Goal: Task Accomplishment & Management: Use online tool/utility

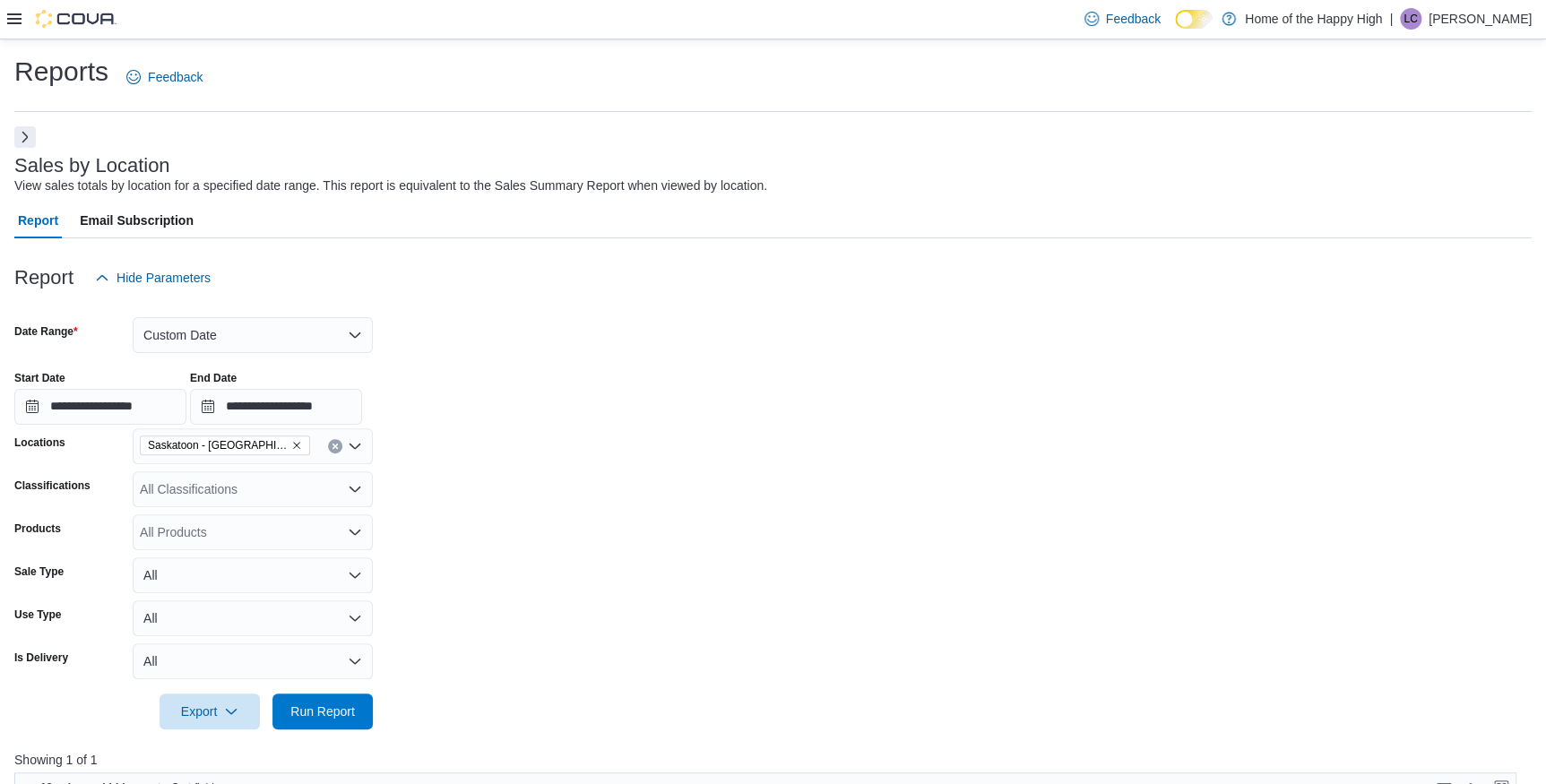
click at [37, 144] on div "**********" at bounding box center [773, 763] width 1518 height 1274
click at [29, 141] on button "Next" at bounding box center [24, 135] width 21 height 21
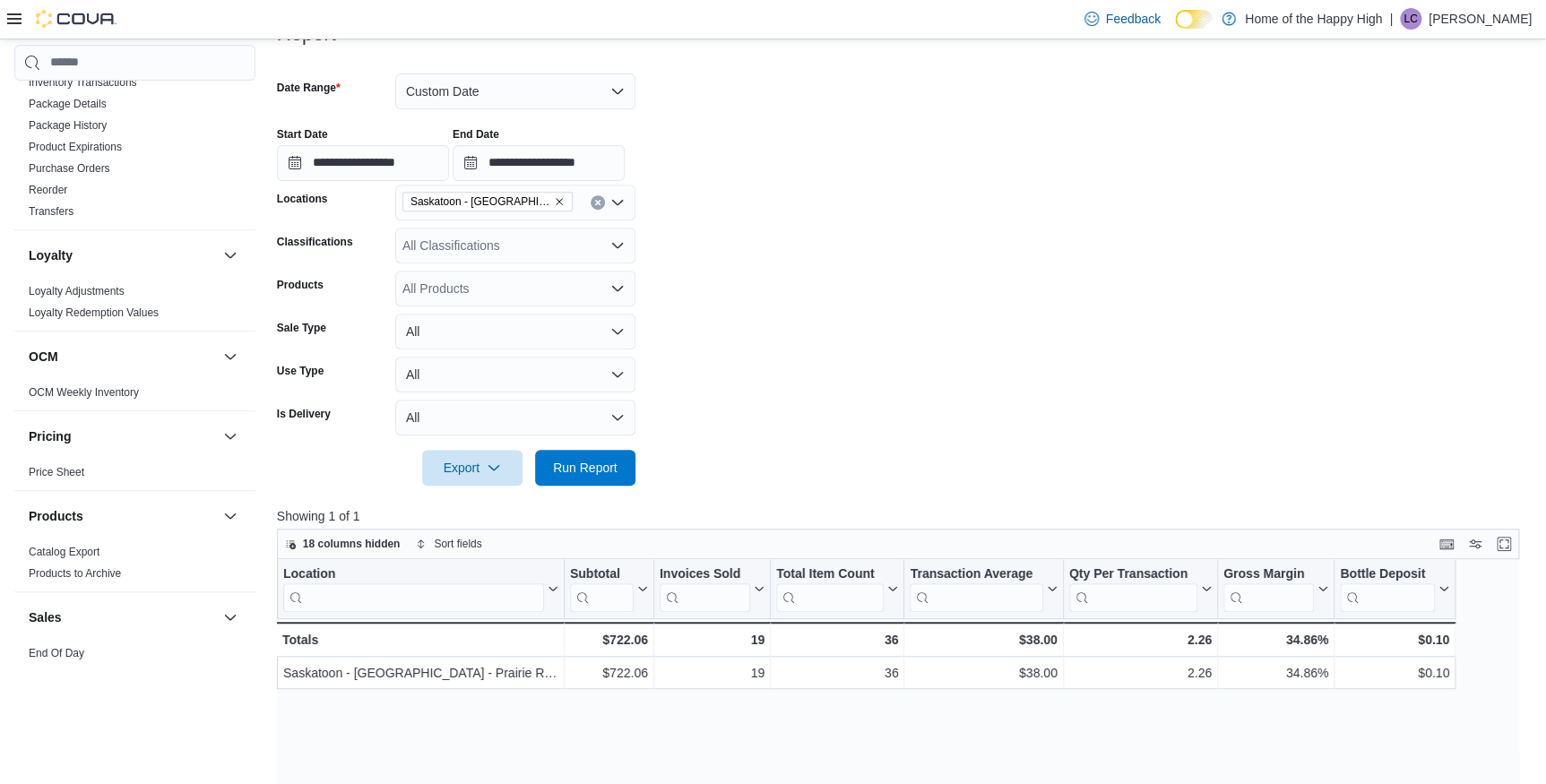
scroll to position [976, 0]
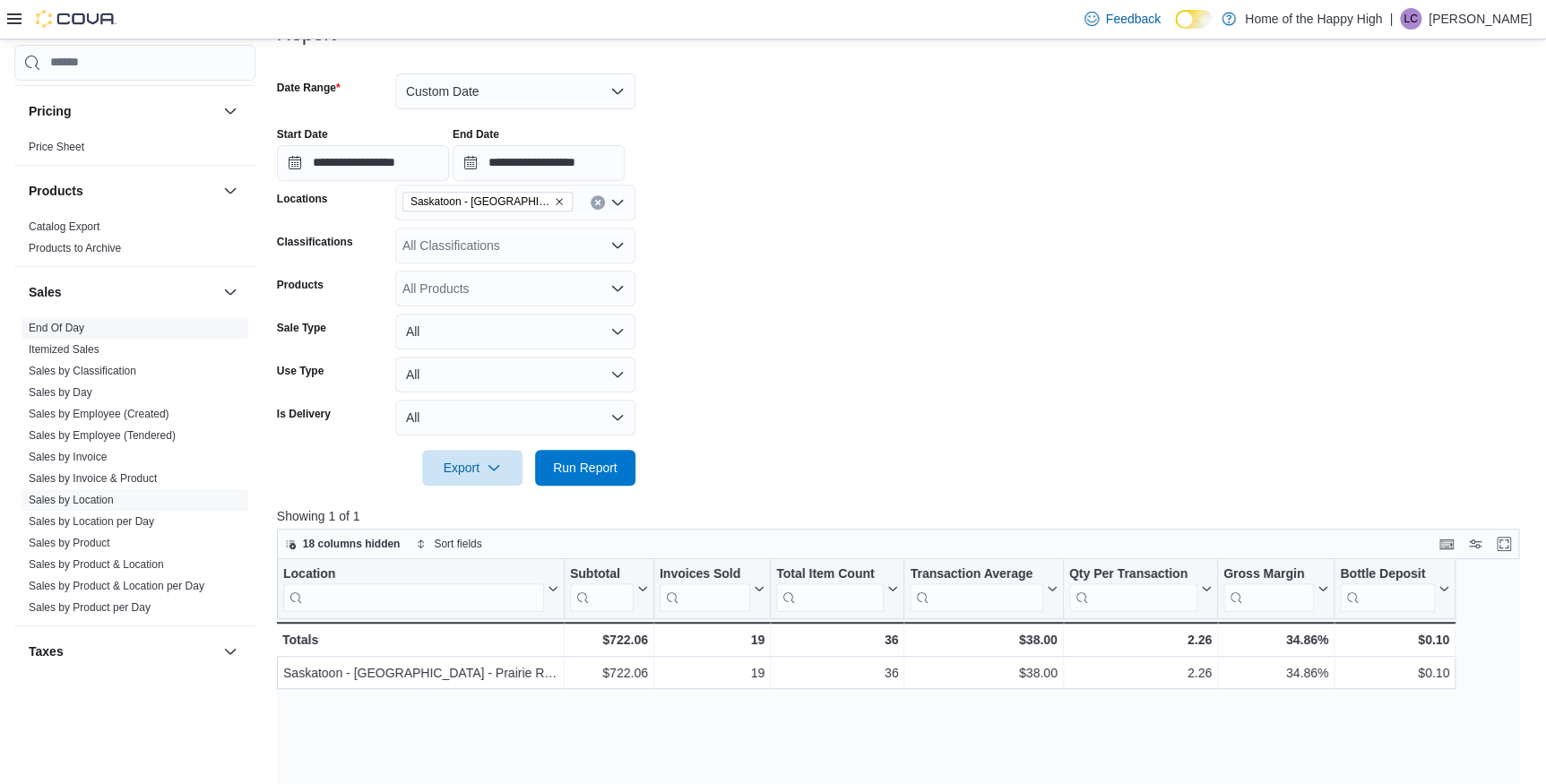
click at [86, 320] on span "End Of Day" at bounding box center [135, 327] width 227 height 21
click at [70, 321] on link "End Of Day" at bounding box center [56, 327] width 55 height 12
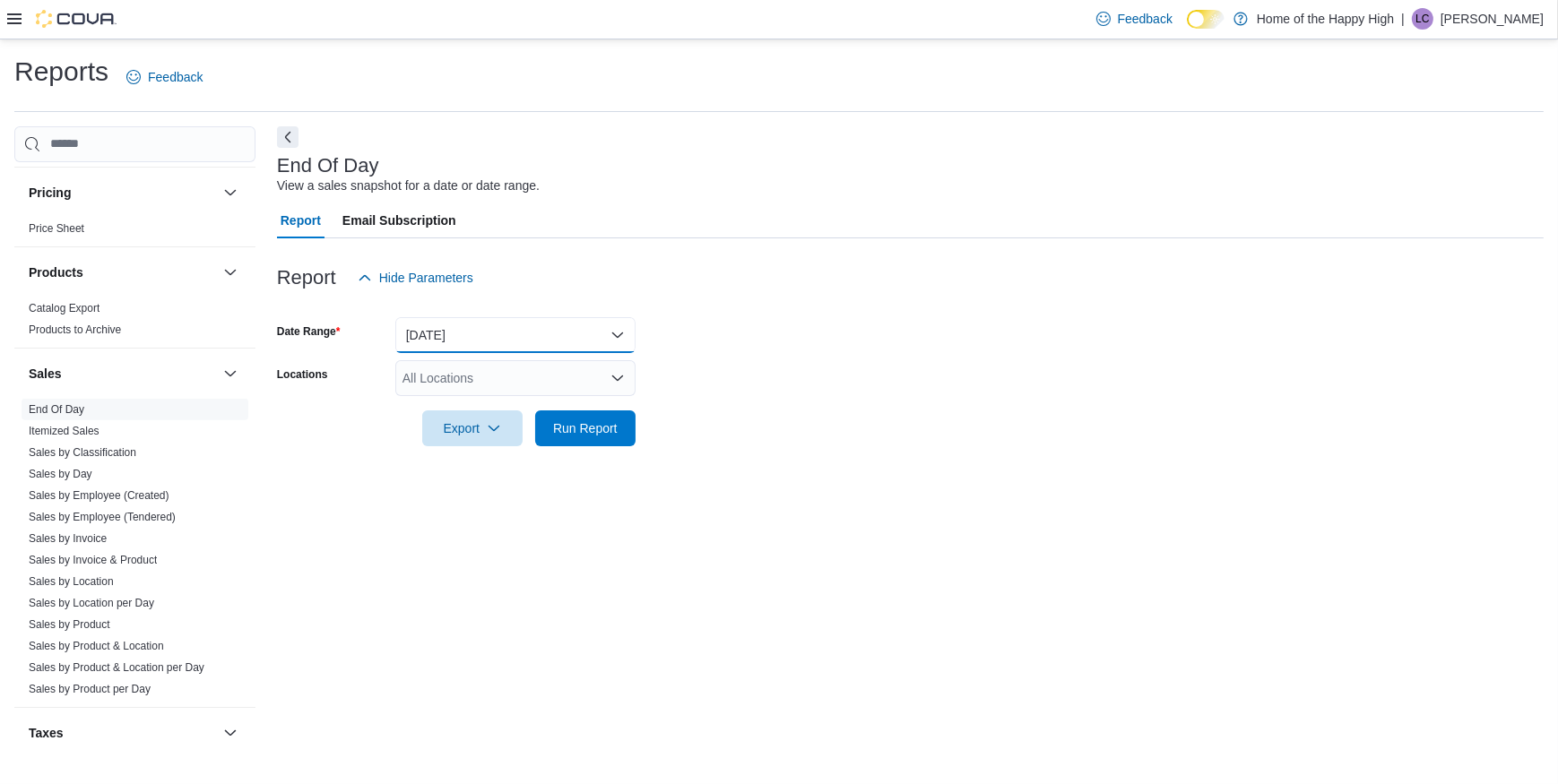
click at [434, 339] on button "[DATE]" at bounding box center [515, 335] width 240 height 36
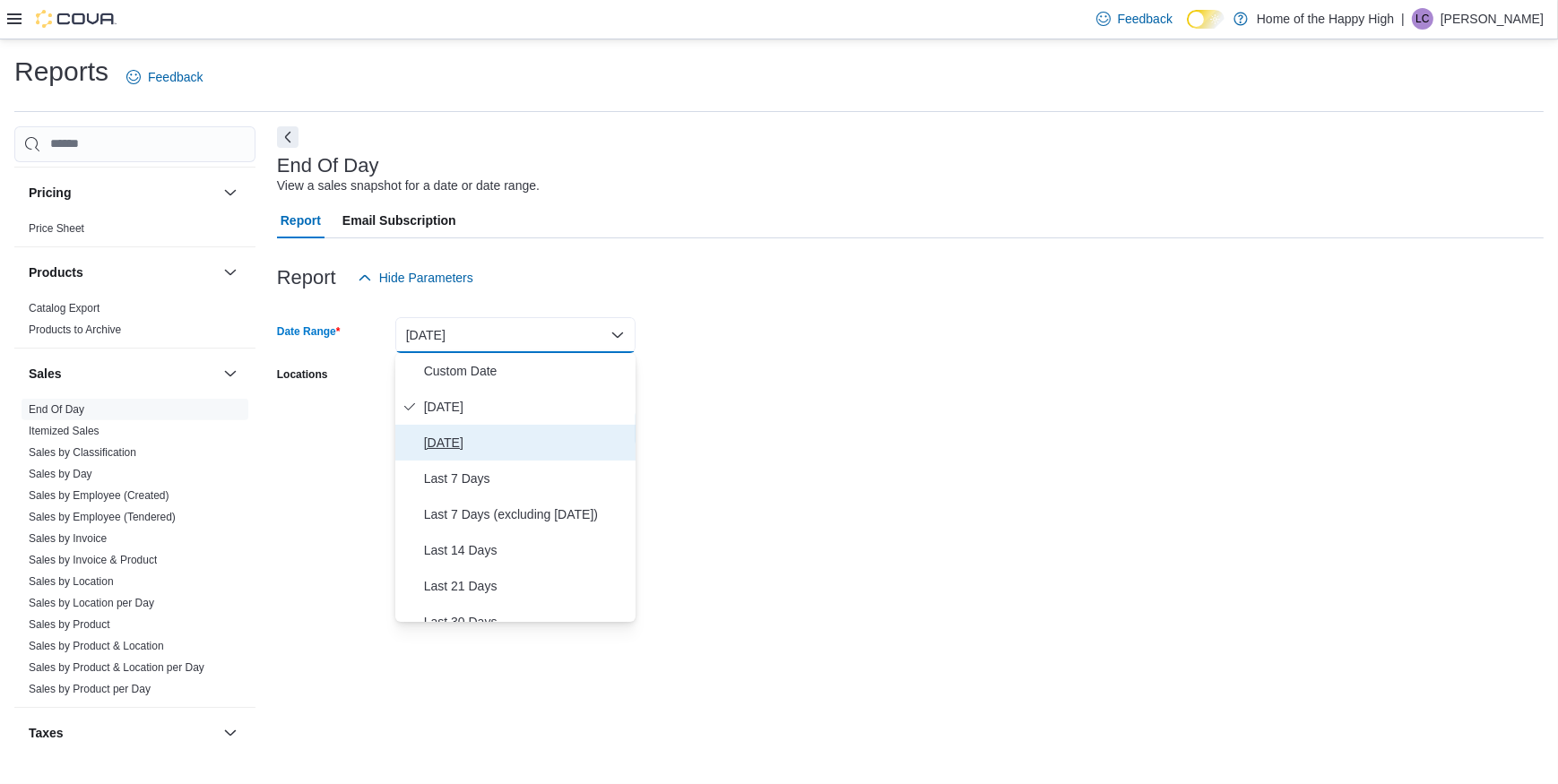
click at [463, 429] on button "[DATE]" at bounding box center [515, 443] width 240 height 36
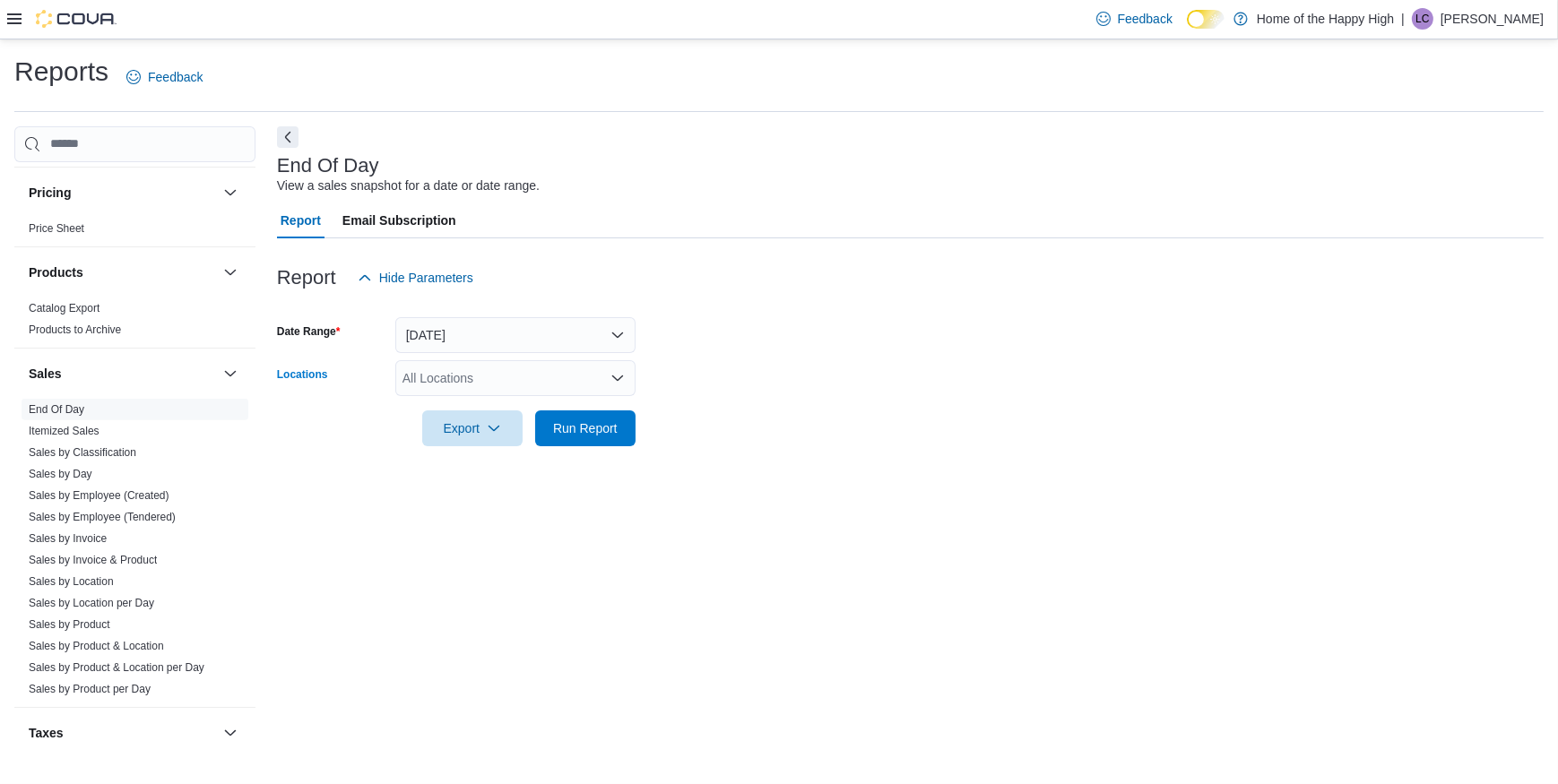
click at [467, 374] on div "All Locations" at bounding box center [515, 378] width 240 height 36
type input "*******"
click at [589, 446] on button "Saskatoon - [GEOGRAPHIC_DATA] - Prairie Records" at bounding box center [515, 435] width 240 height 26
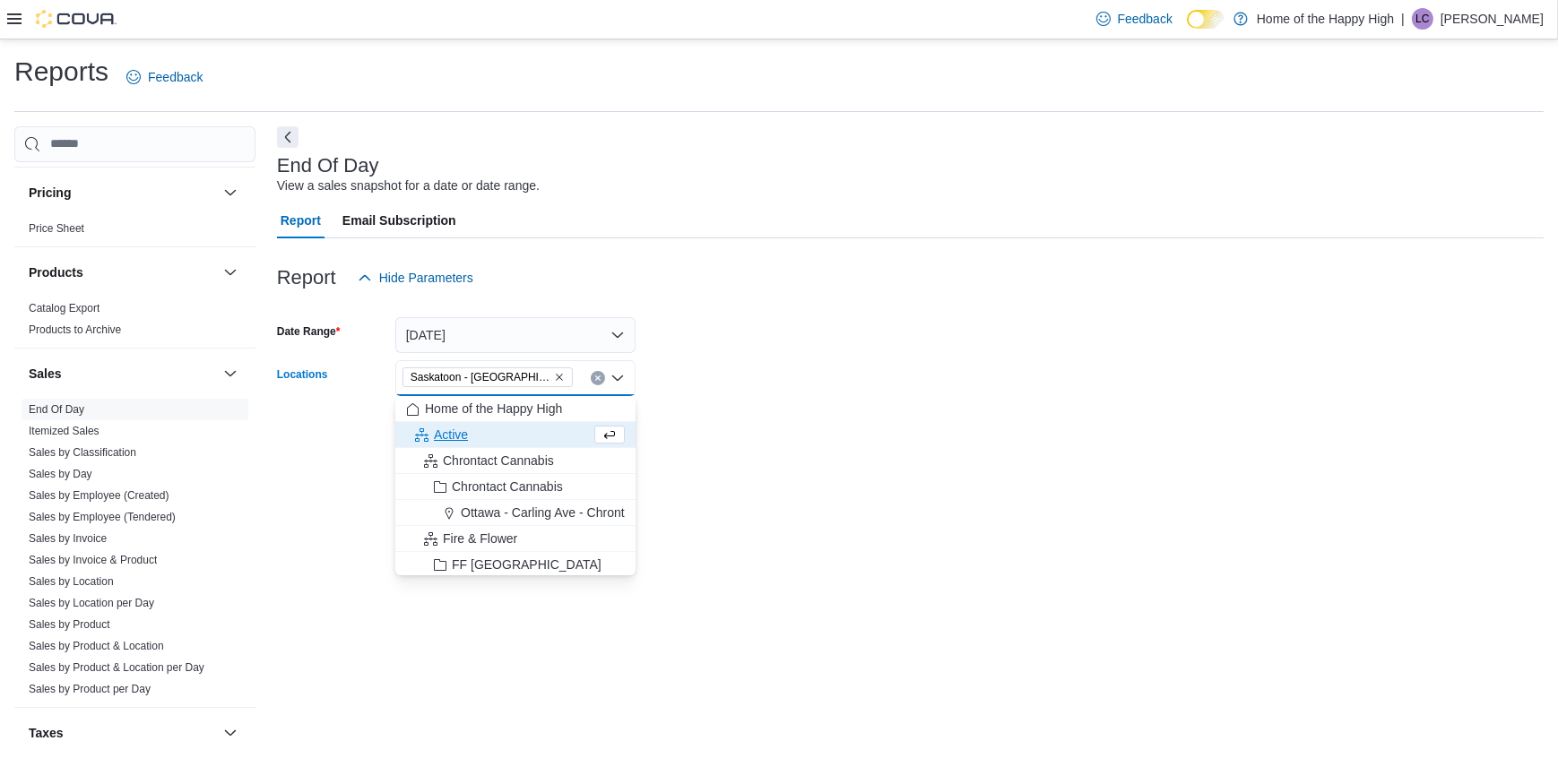
click at [594, 443] on span "Choose from the following options" at bounding box center [609, 435] width 31 height 18
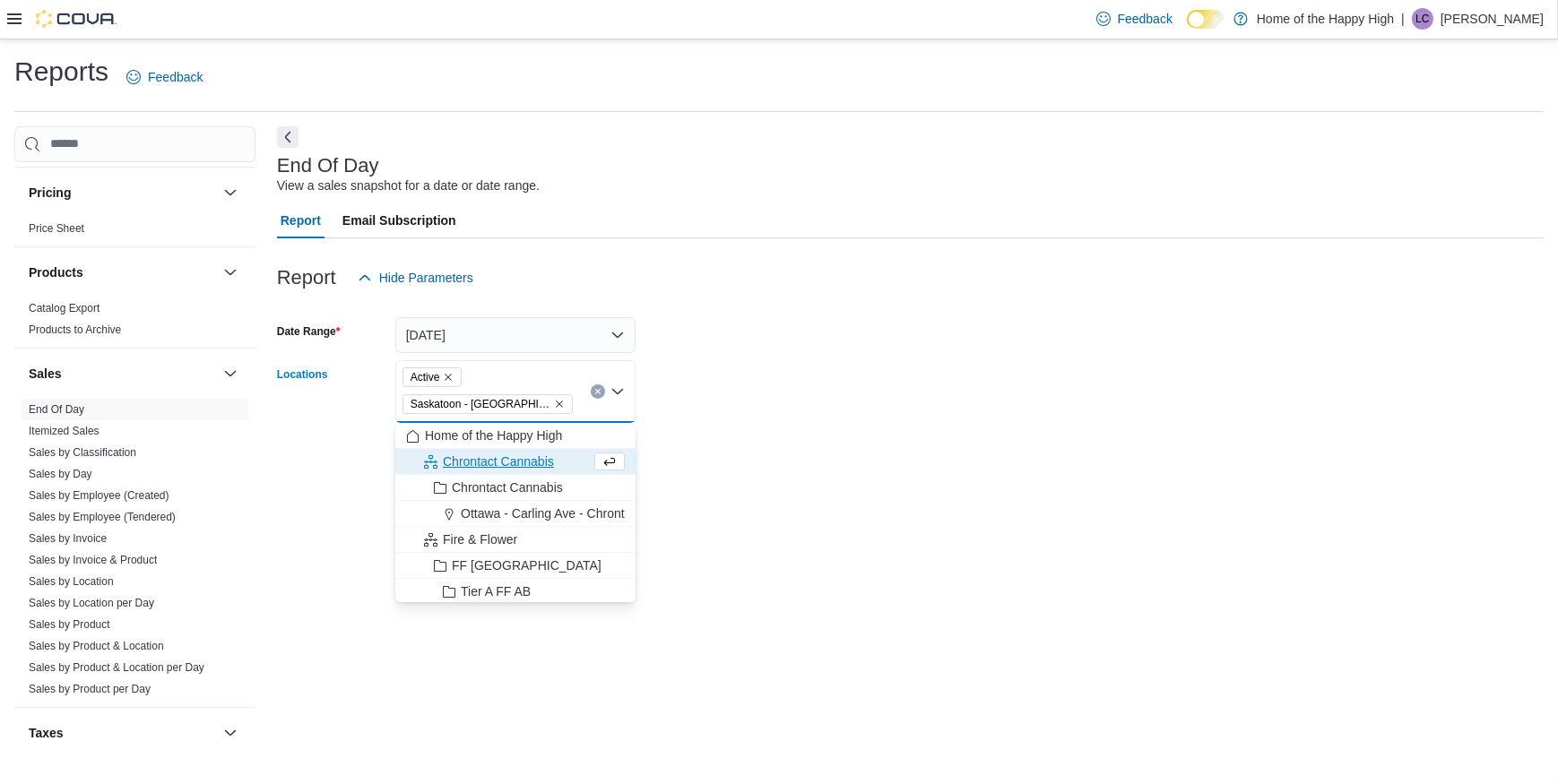
click at [442, 377] on span "Active" at bounding box center [432, 377] width 44 height 18
click at [451, 377] on icon "Remove Active from selection in this group" at bounding box center [449, 378] width 11 height 11
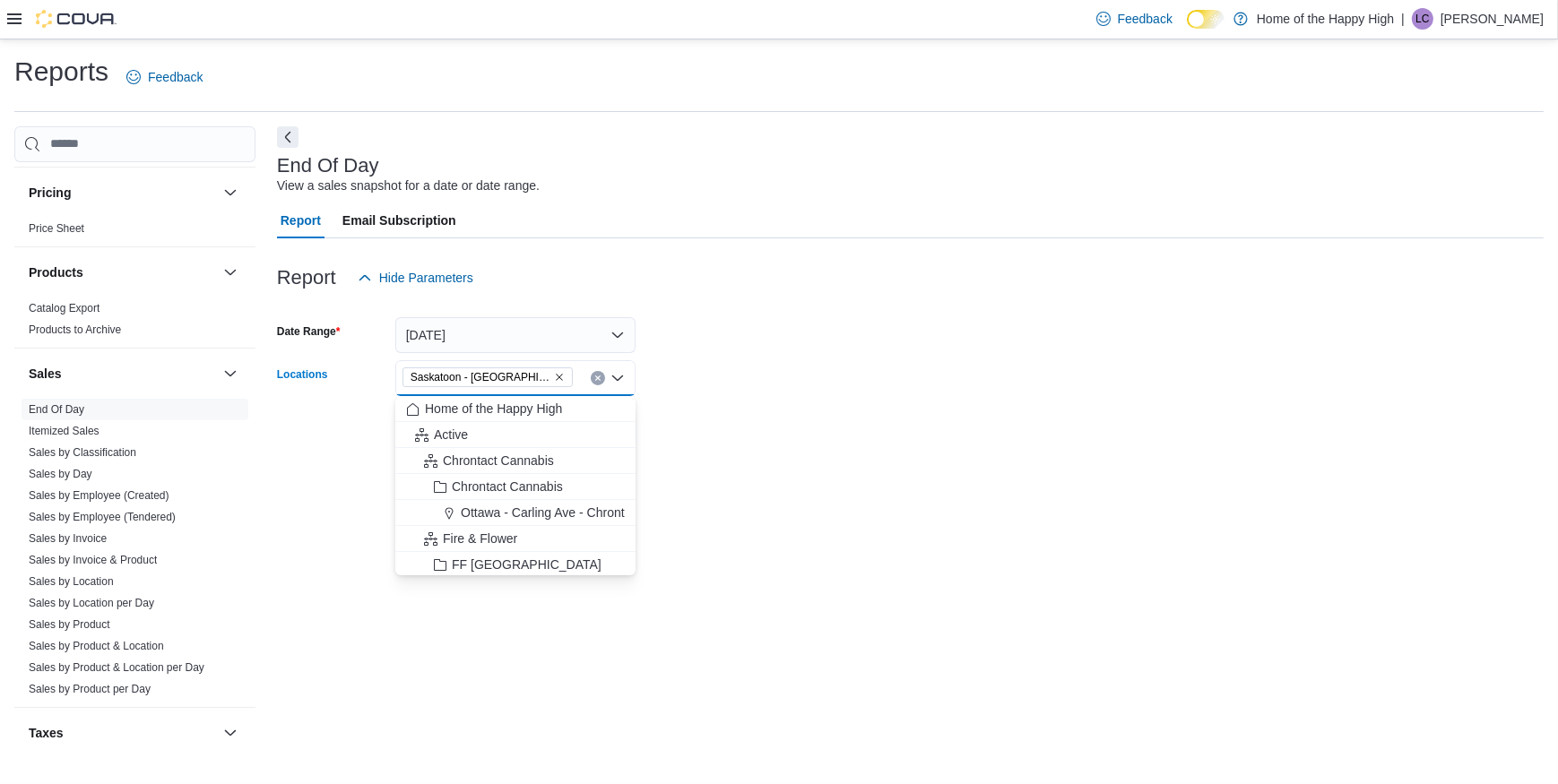
click at [761, 439] on form "Date Range [DATE] Locations [GEOGRAPHIC_DATA] - [GEOGRAPHIC_DATA] - Prairie Rec…" at bounding box center [909, 370] width 1266 height 150
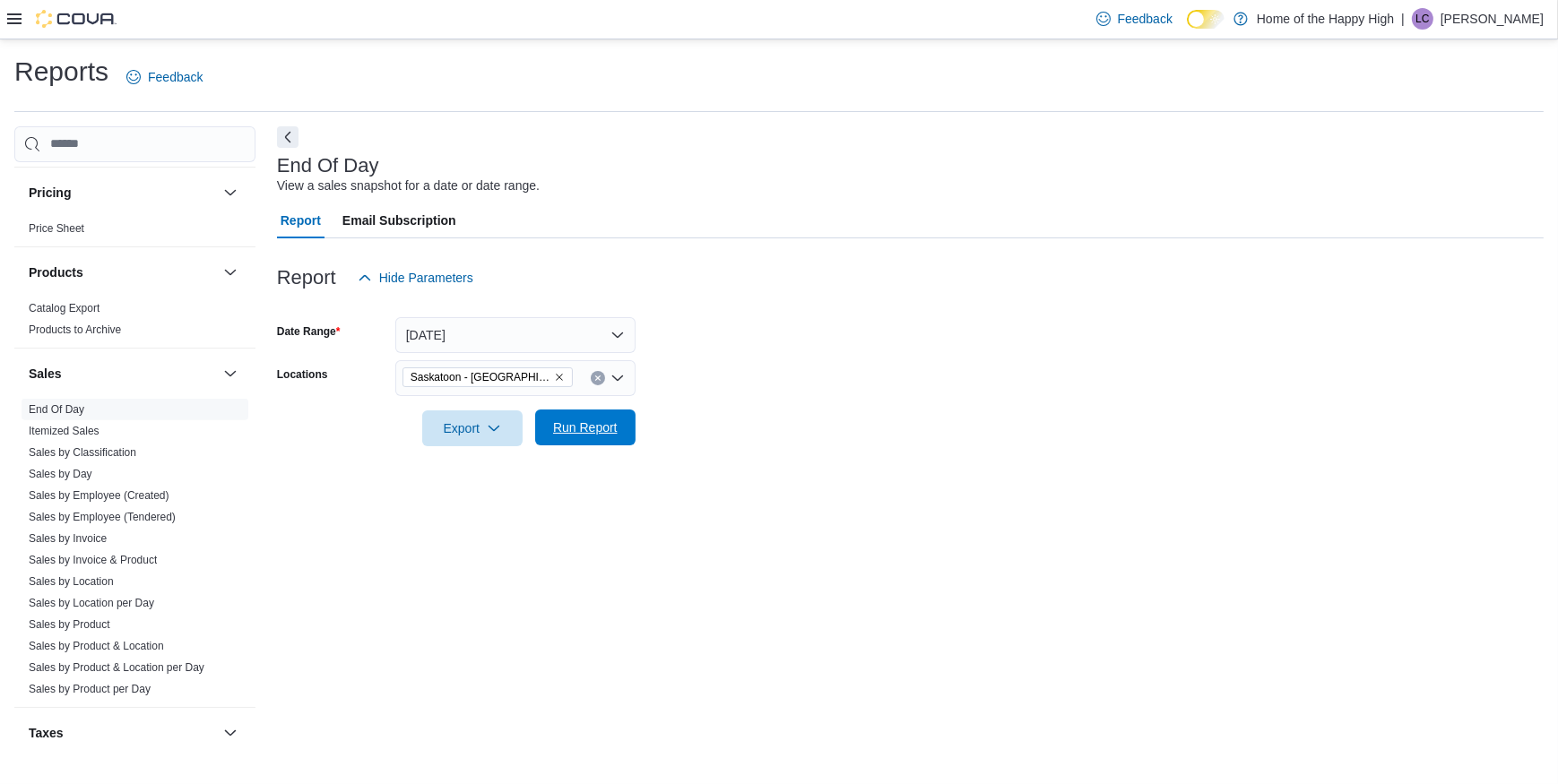
click at [602, 426] on span "Run Report" at bounding box center [585, 427] width 64 height 18
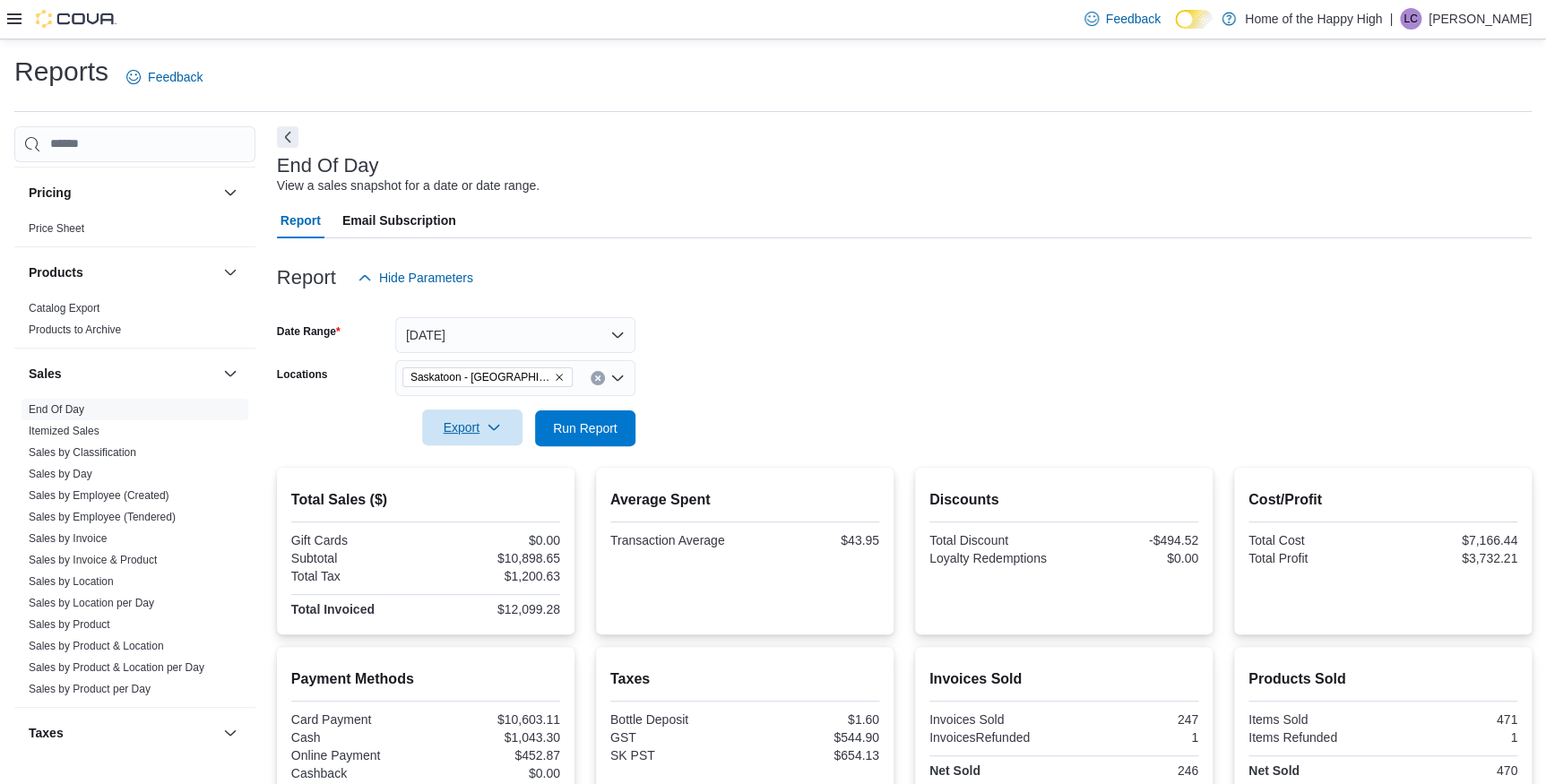
click at [465, 421] on span "Export" at bounding box center [472, 427] width 79 height 36
click at [483, 492] on span "Export to Pdf" at bounding box center [475, 499] width 80 height 14
